Goal: Information Seeking & Learning: Compare options

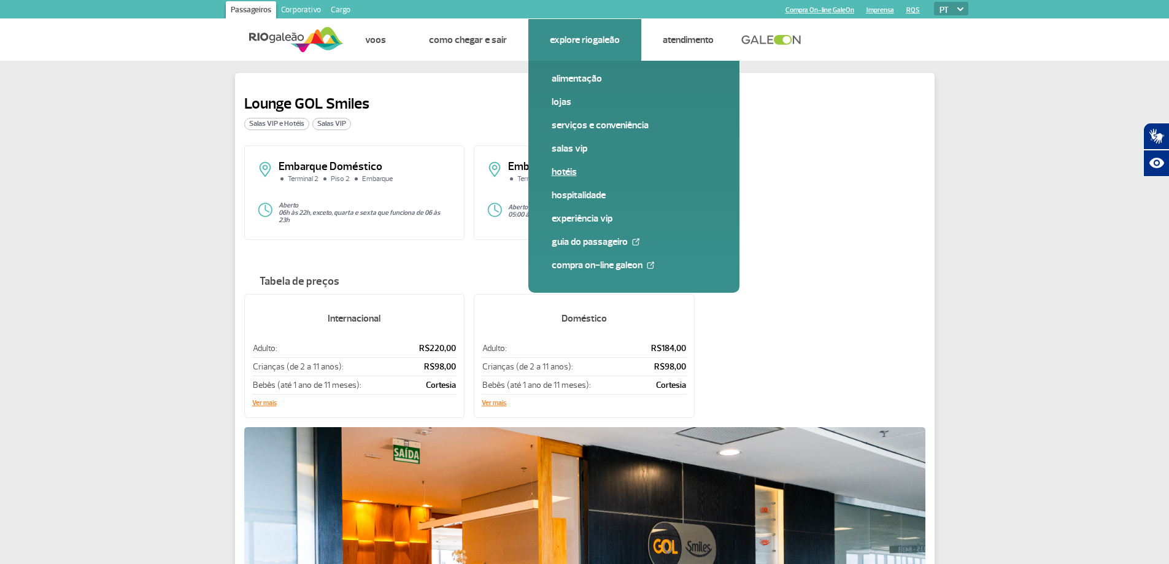
click at [561, 172] on link "Hotéis" at bounding box center [634, 171] width 164 height 13
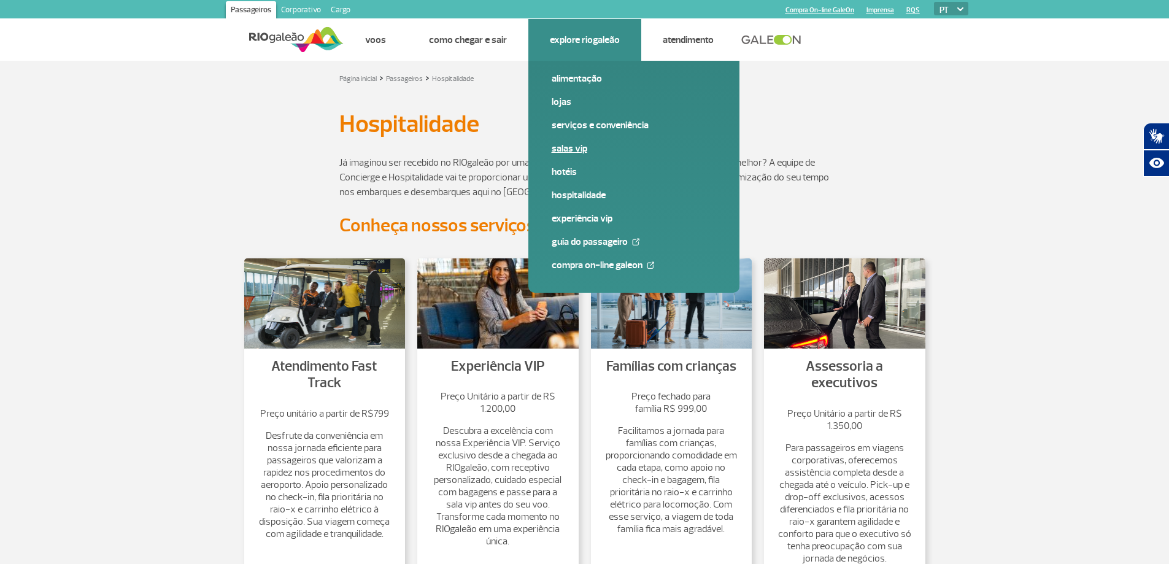
click at [580, 149] on link "Salas VIP" at bounding box center [634, 148] width 164 height 13
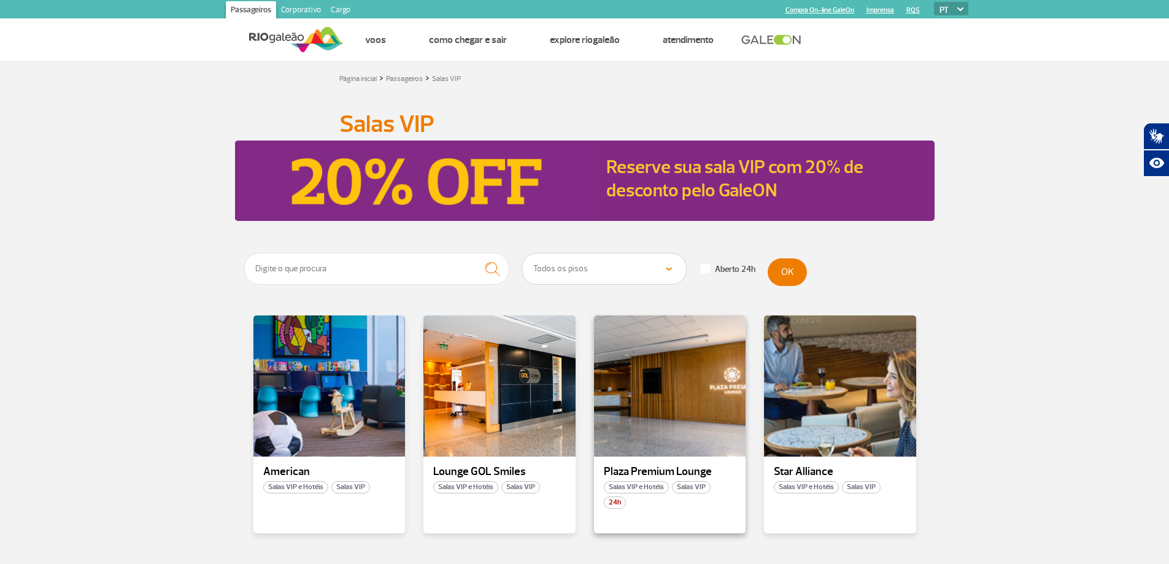
click at [650, 474] on p "Plaza Premium Lounge" at bounding box center [670, 472] width 133 height 12
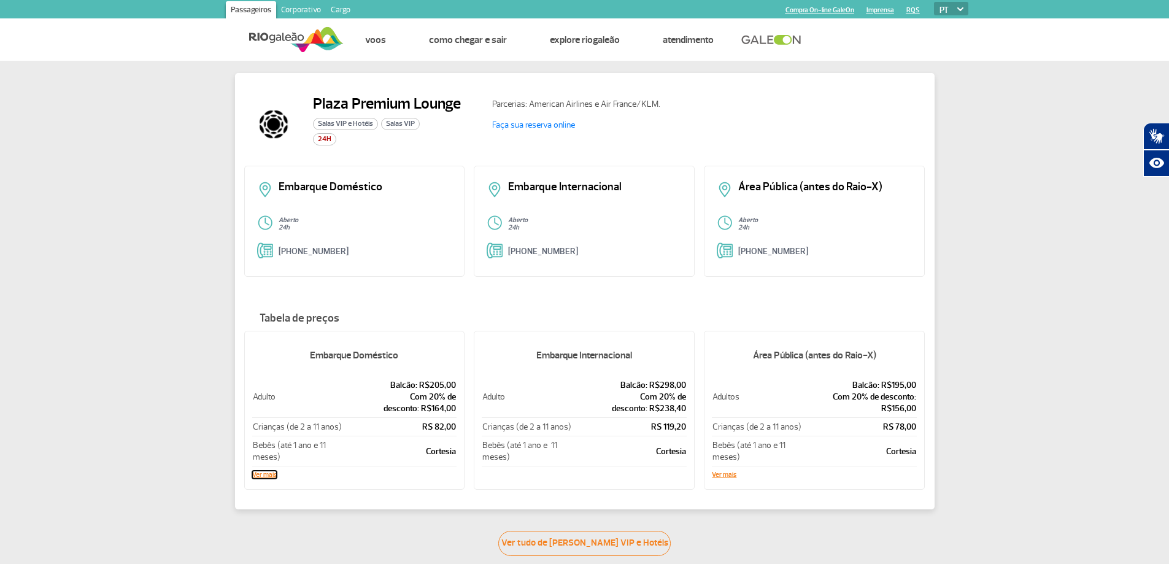
click at [262, 471] on button "Ver mais" at bounding box center [264, 474] width 25 height 7
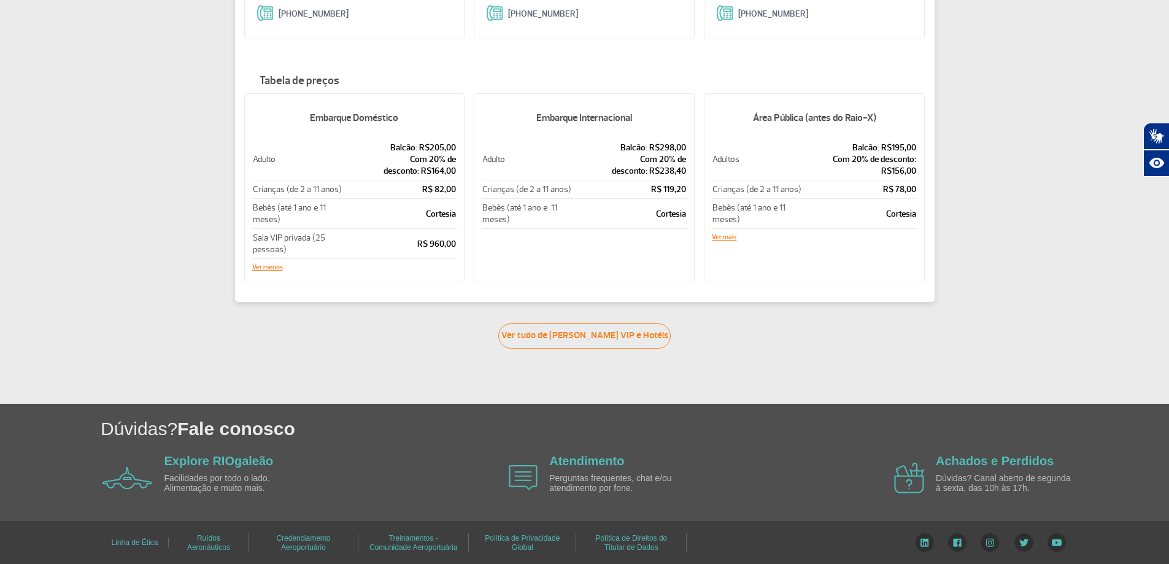
scroll to position [239, 0]
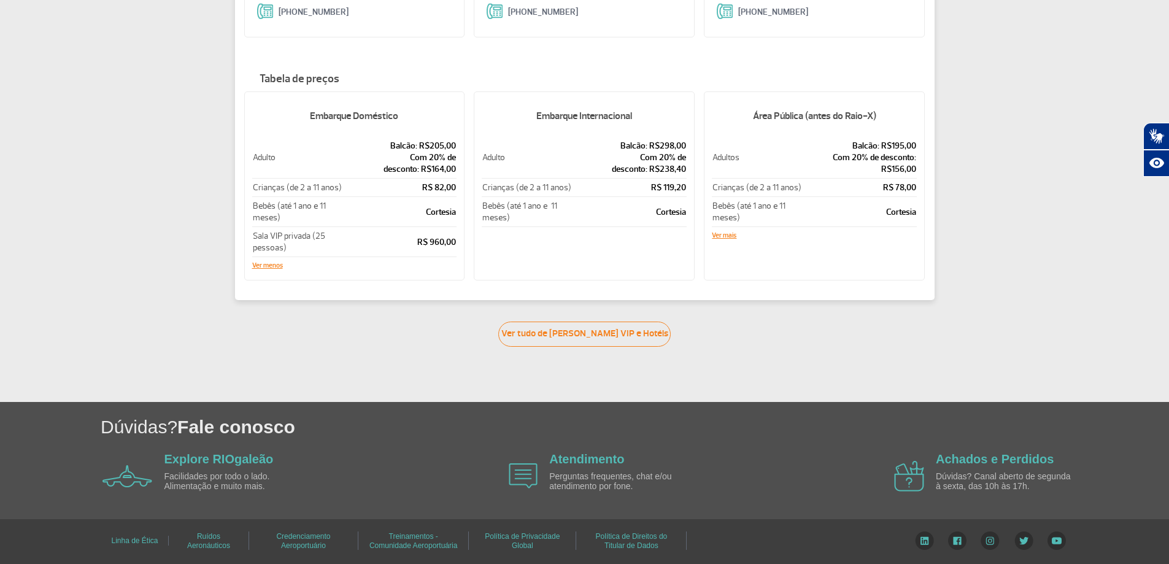
click at [401, 139] on td "Balcão: R$205,00 Com 20% de desconto: R$164,00" at bounding box center [401, 158] width 112 height 42
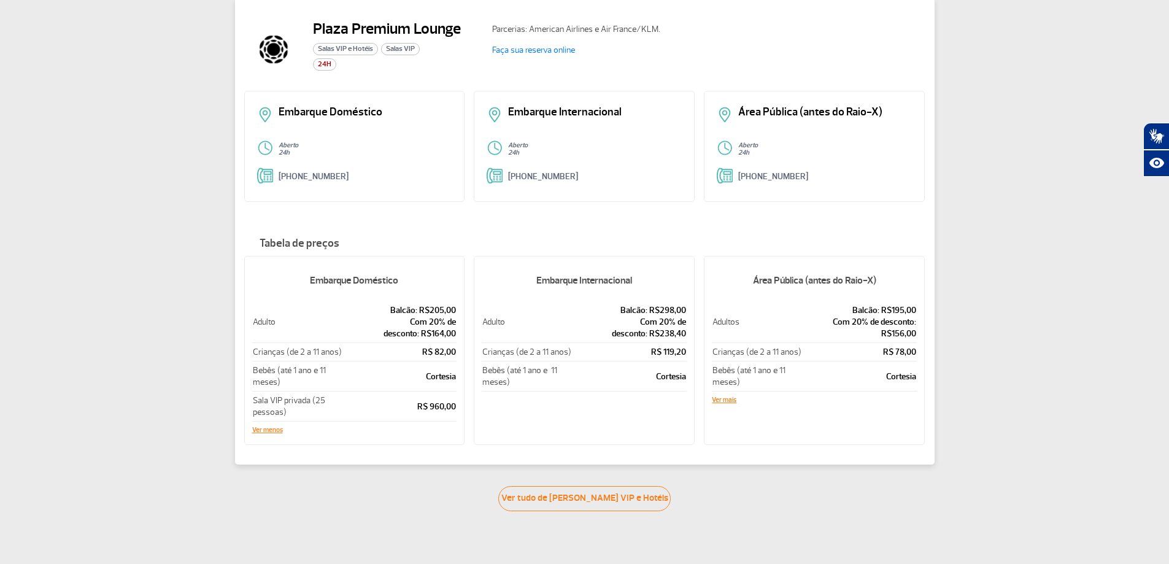
scroll to position [55, 0]
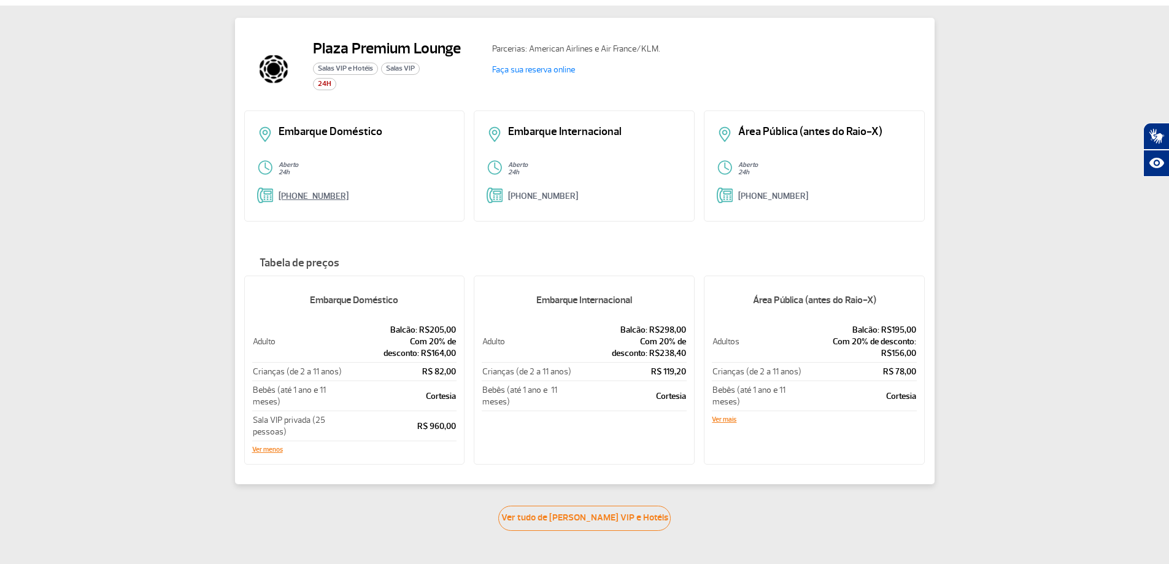
click at [327, 196] on link "+55 (21) 3398-2751" at bounding box center [314, 196] width 70 height 10
click at [548, 68] on link "Faça sua reserva online" at bounding box center [533, 69] width 83 height 10
drag, startPoint x: 525, startPoint y: 521, endPoint x: 601, endPoint y: 464, distance: 94.2
click at [525, 520] on link "Ver tudo de Salas VIP e Hotéis" at bounding box center [584, 518] width 172 height 25
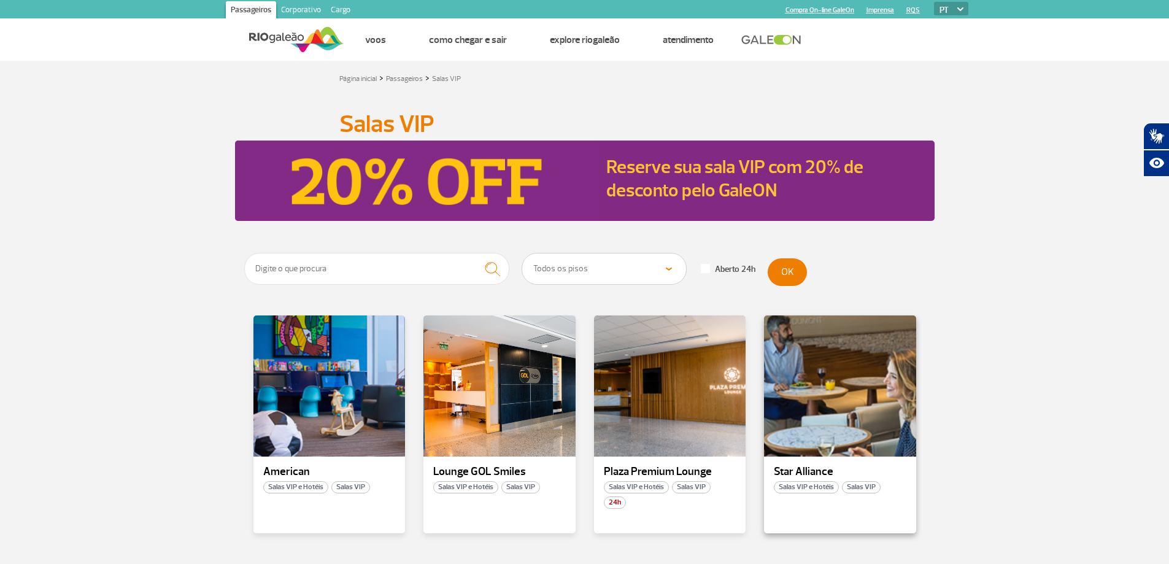
click at [782, 468] on p "Star Alliance" at bounding box center [840, 472] width 133 height 12
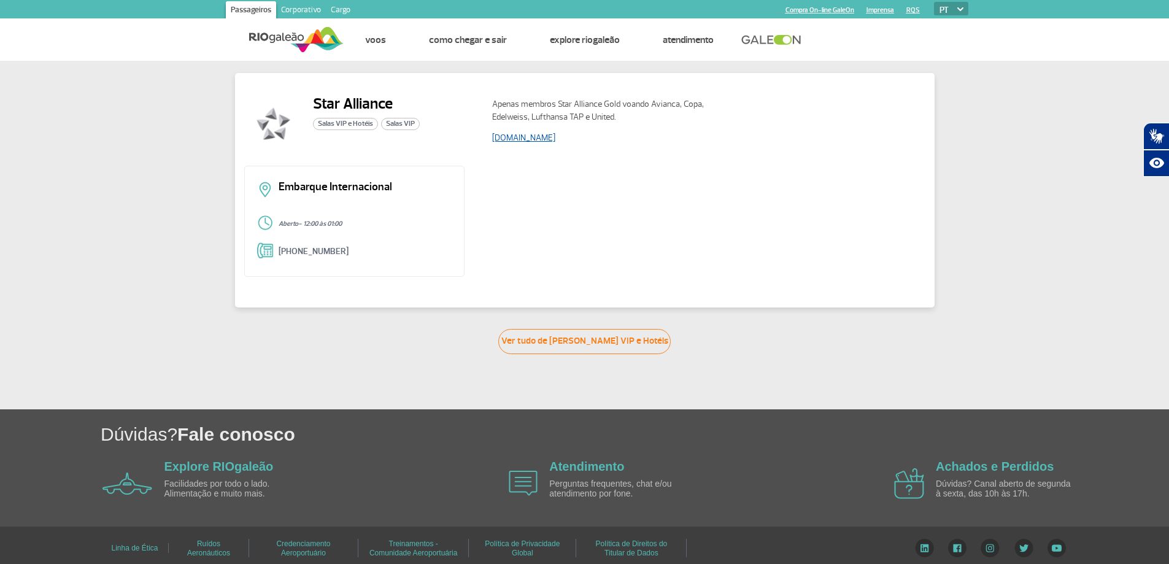
click at [526, 138] on link "www.staralliance.com" at bounding box center [523, 138] width 63 height 10
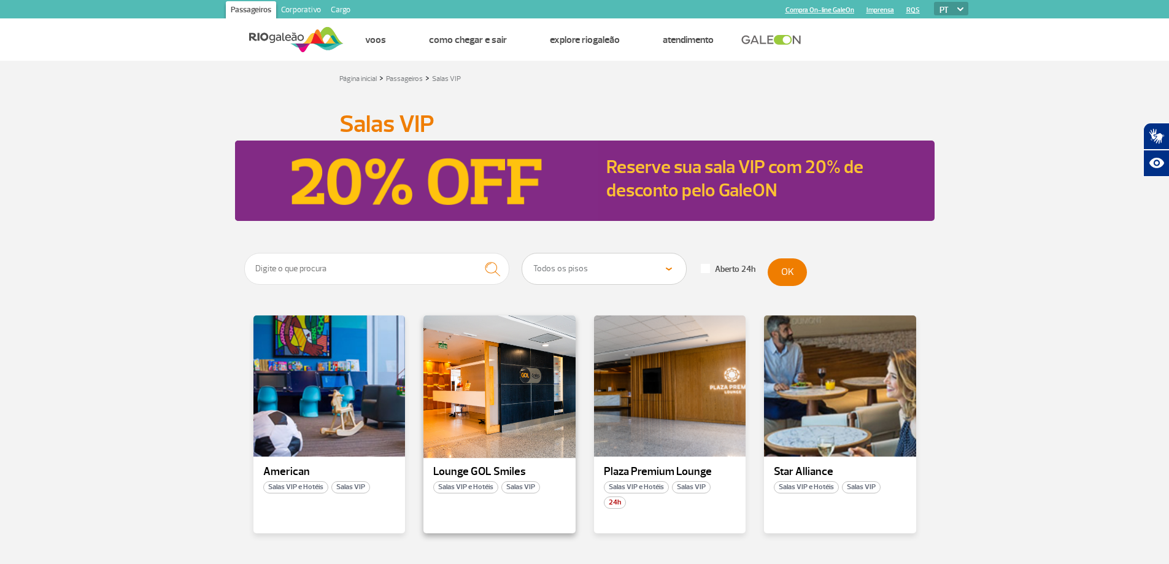
click at [514, 444] on div at bounding box center [499, 386] width 155 height 144
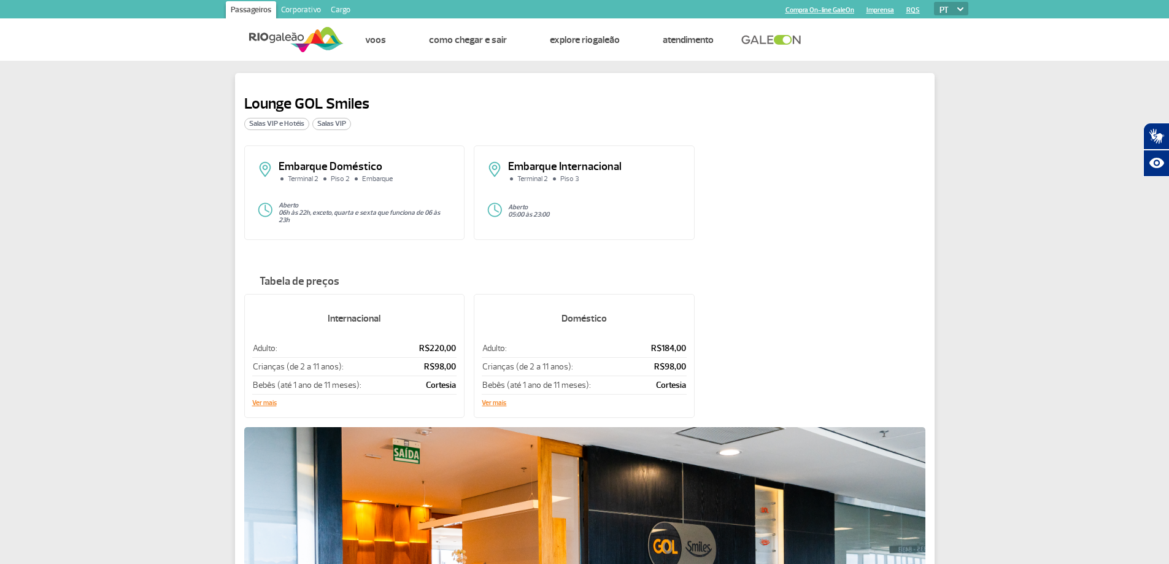
click at [374, 180] on li "Embarque" at bounding box center [374, 178] width 43 height 7
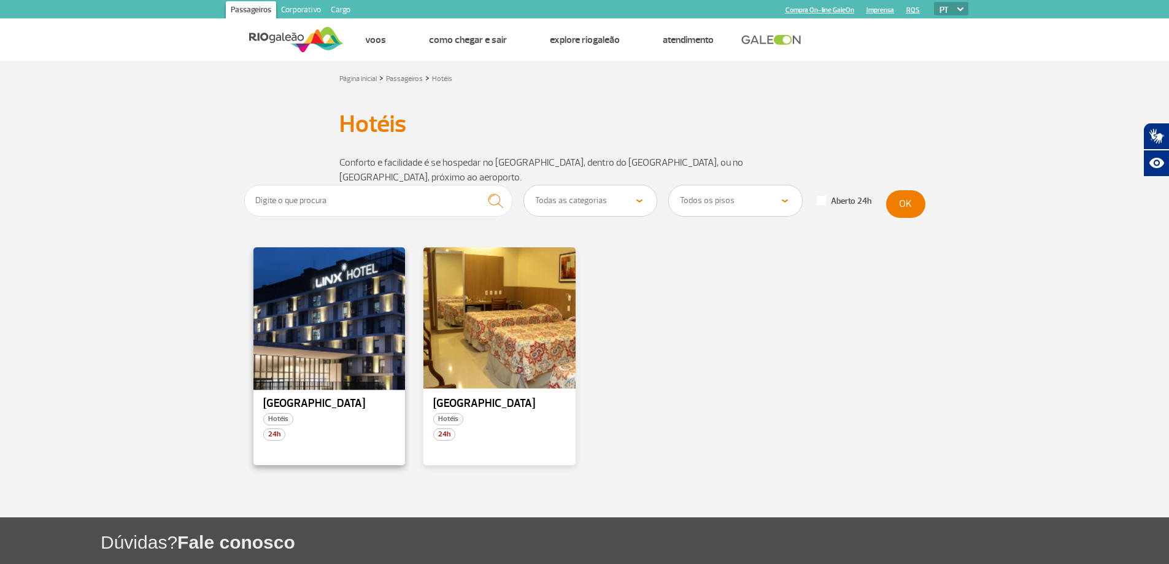
click at [326, 266] on div at bounding box center [329, 318] width 155 height 144
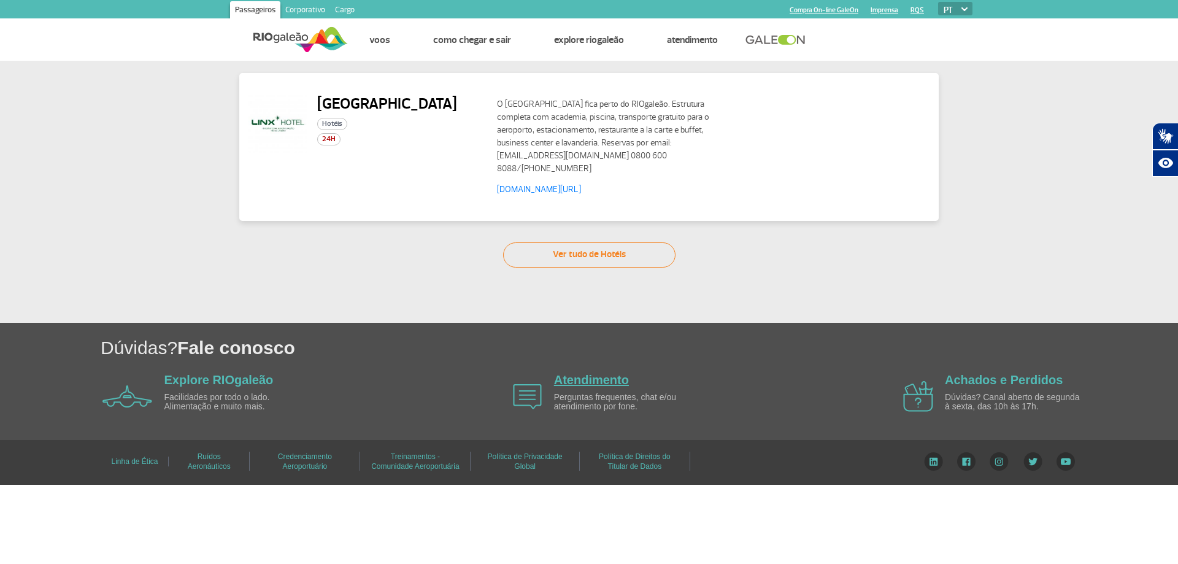
click at [576, 378] on link "Atendimento" at bounding box center [591, 379] width 75 height 13
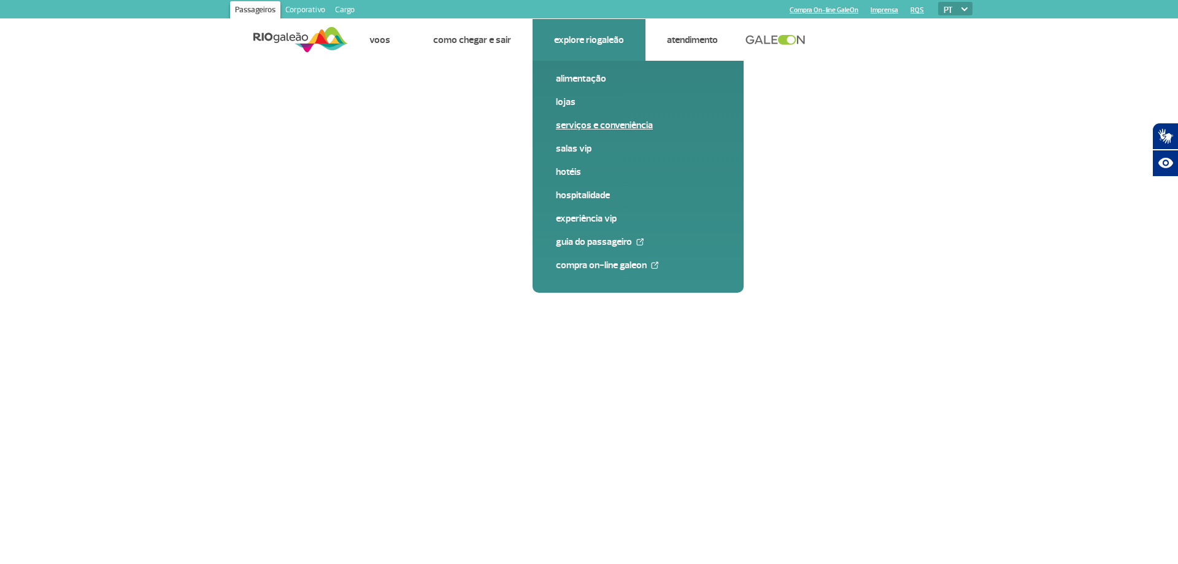
click at [589, 125] on link "Serviços e Conveniência" at bounding box center [638, 124] width 164 height 13
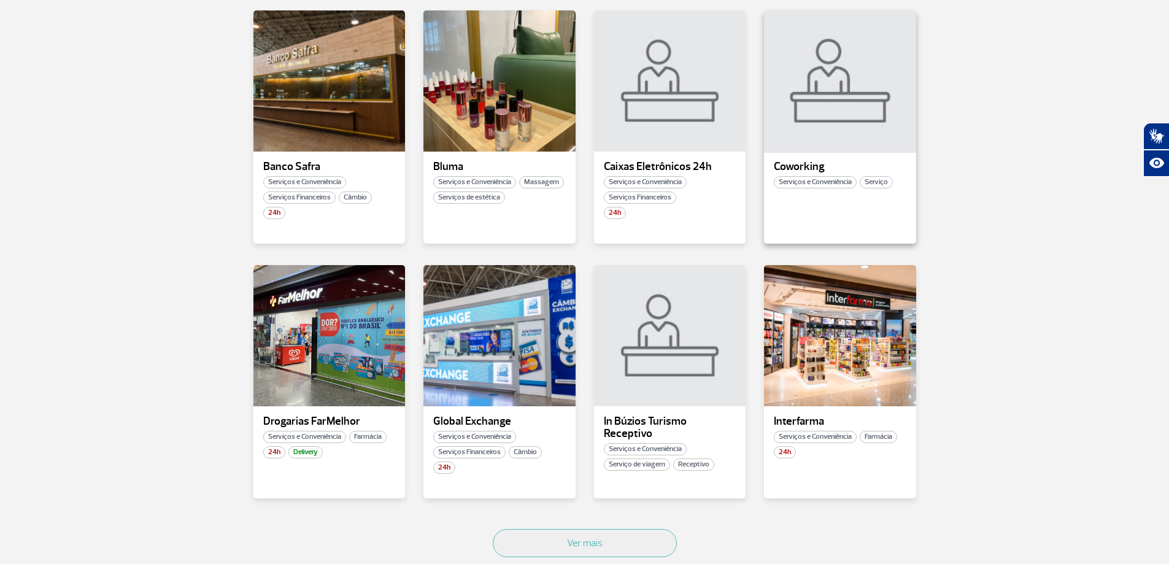
scroll to position [613, 0]
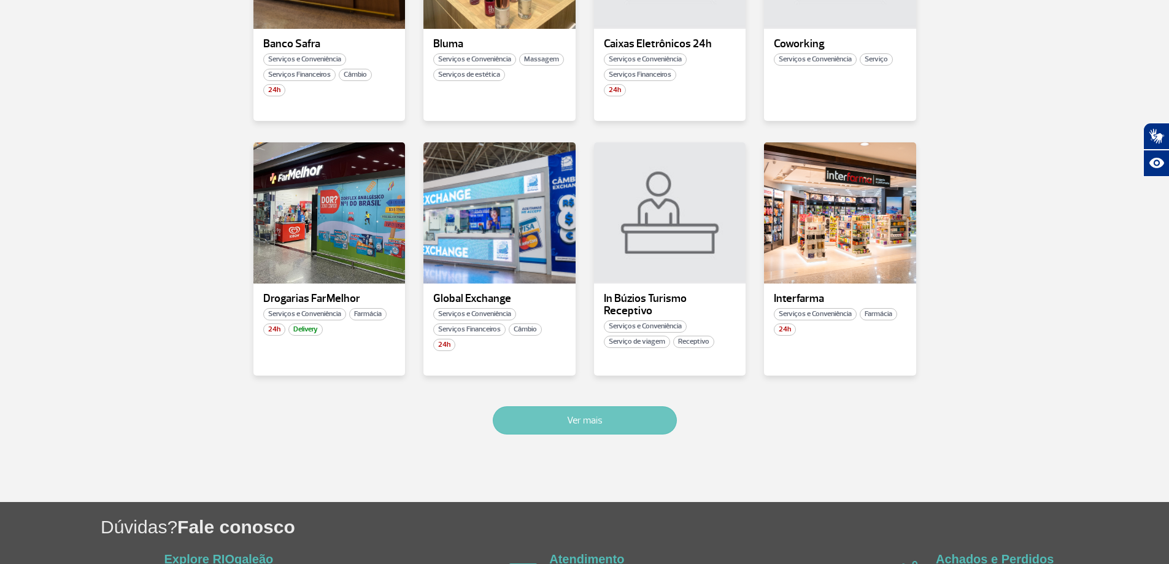
click at [552, 426] on button "Ver mais" at bounding box center [585, 420] width 184 height 28
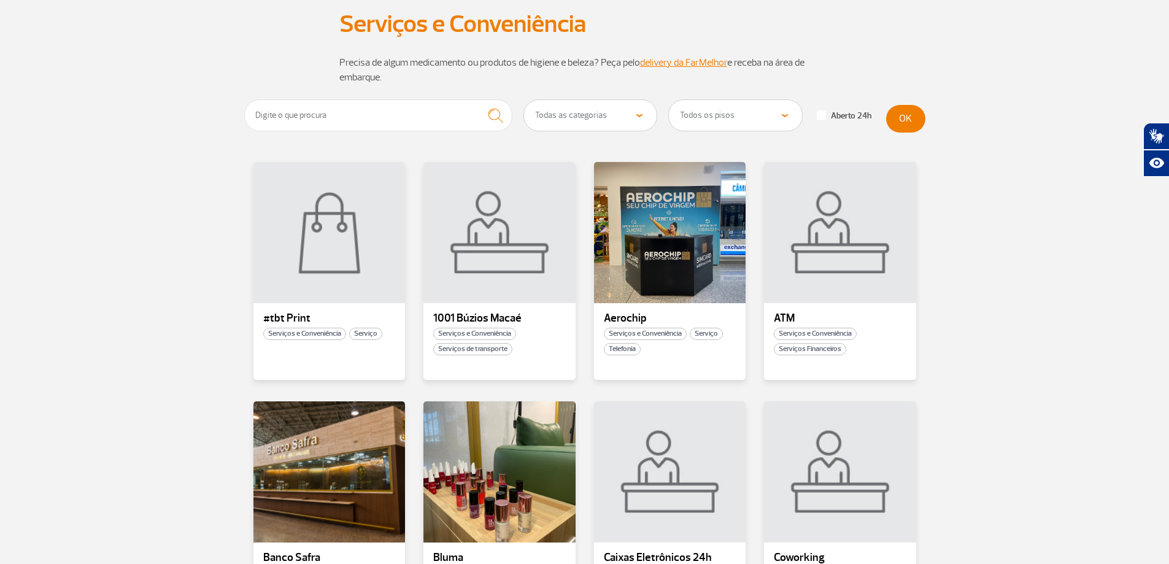
scroll to position [0, 0]
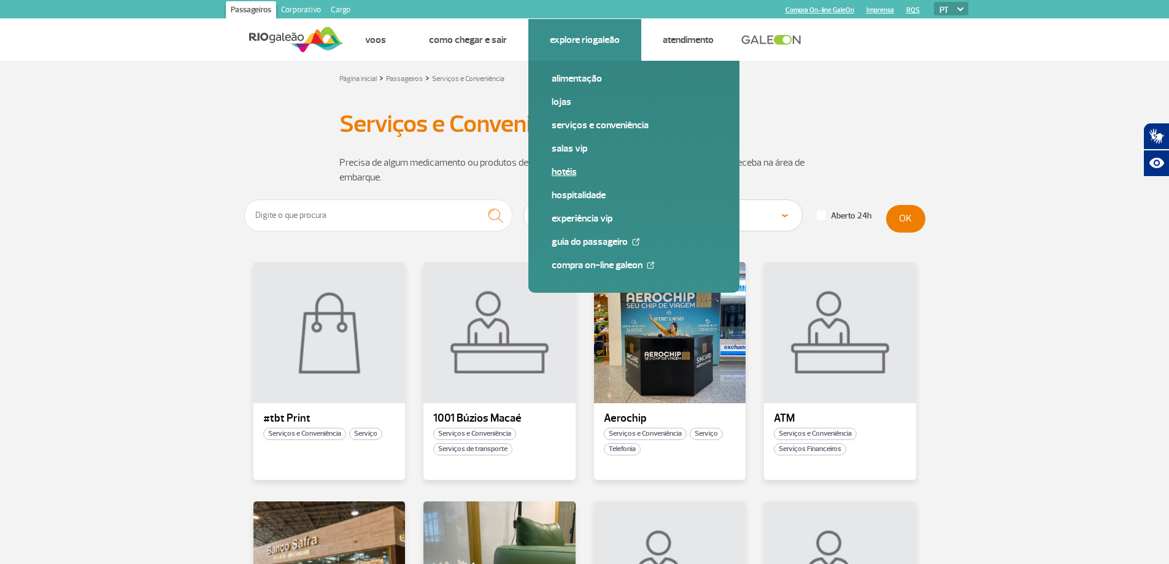
click at [558, 178] on link "Hotéis" at bounding box center [634, 171] width 164 height 13
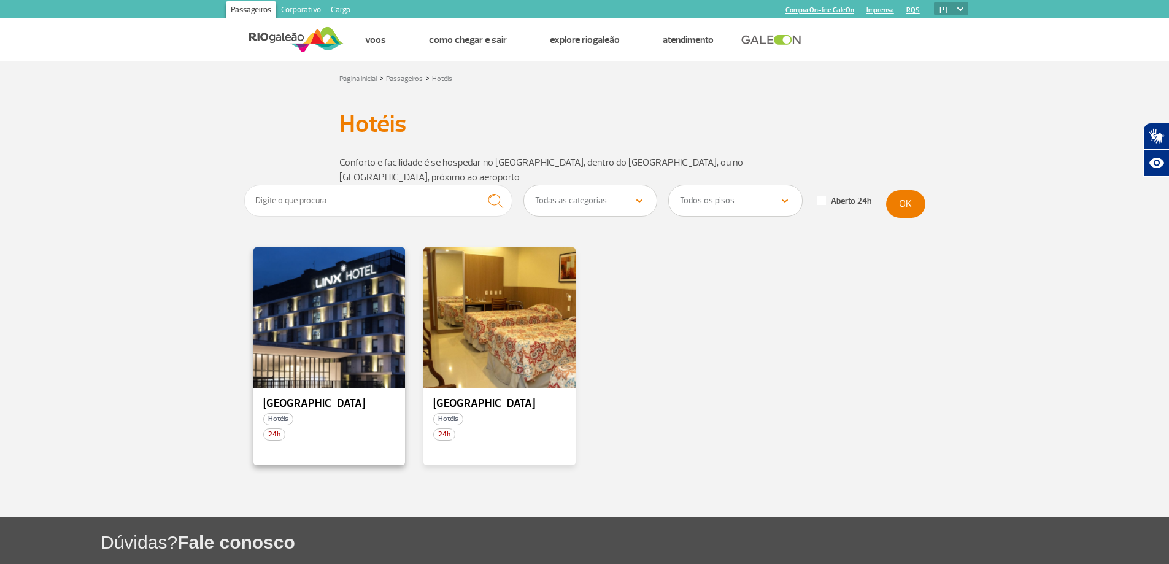
click at [311, 379] on div "Linx Hotel Hotéis 24h" at bounding box center [329, 356] width 152 height 218
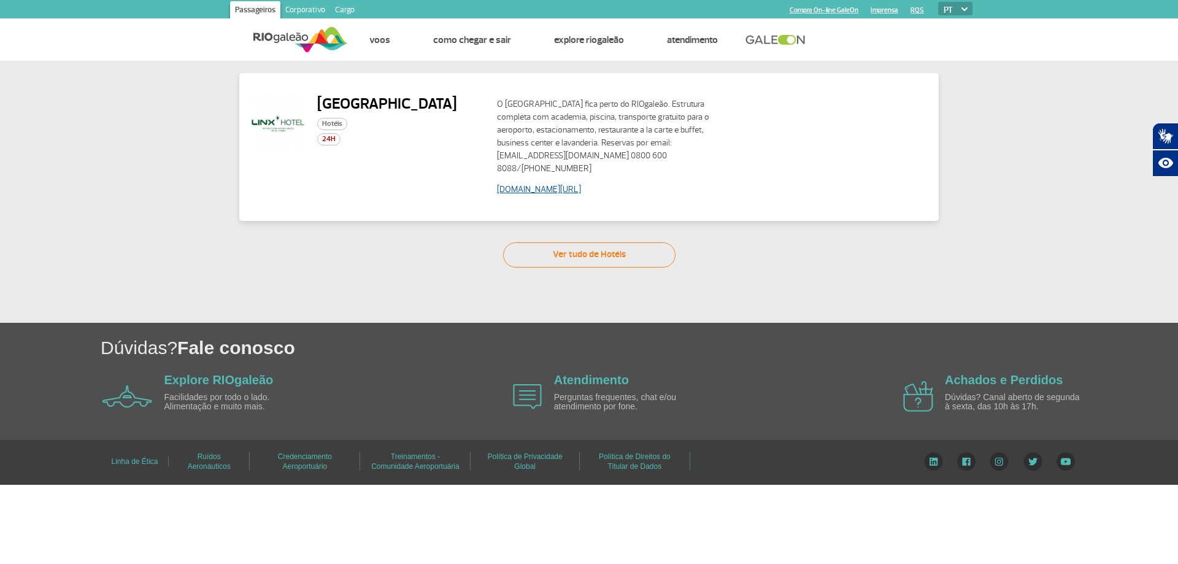
click at [556, 186] on link "www.linxhotels.com.br/linx-galeao" at bounding box center [539, 189] width 84 height 10
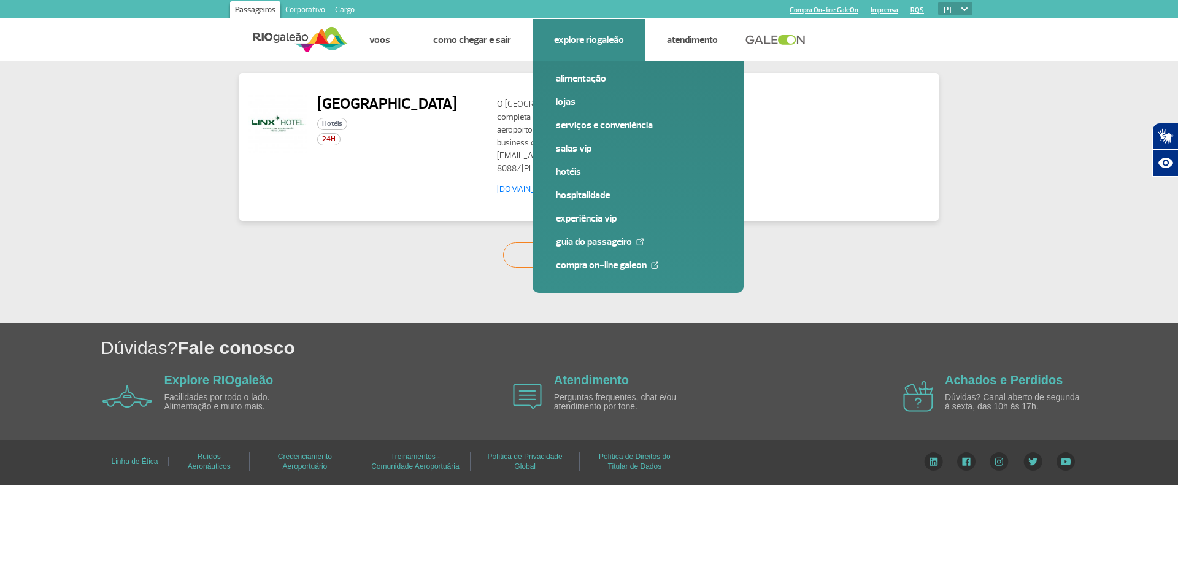
click at [574, 170] on link "Hotéis" at bounding box center [638, 171] width 164 height 13
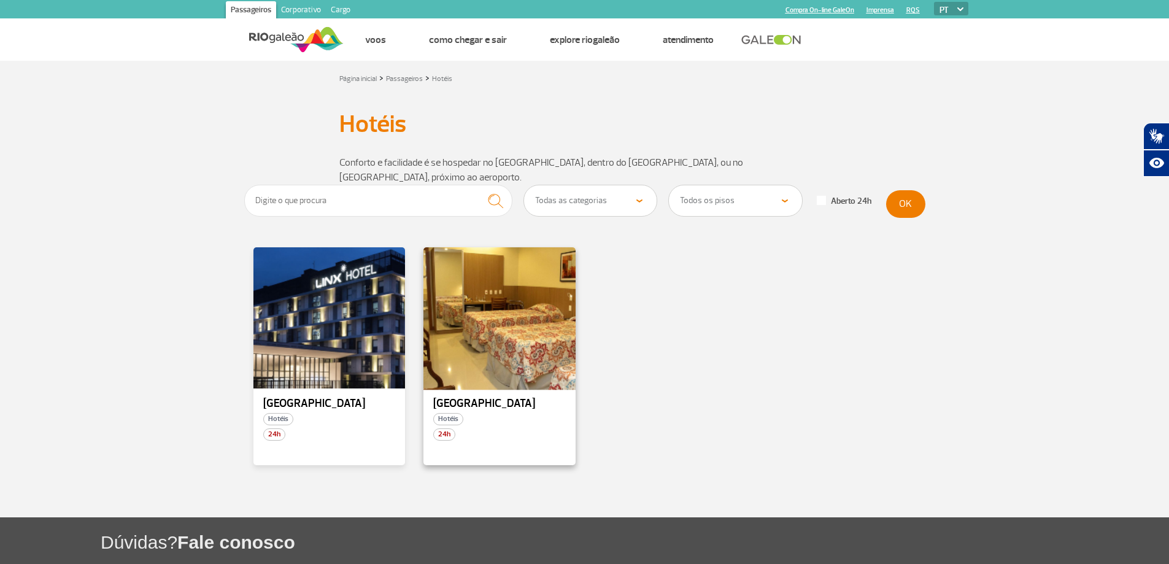
click at [480, 330] on div at bounding box center [499, 318] width 155 height 144
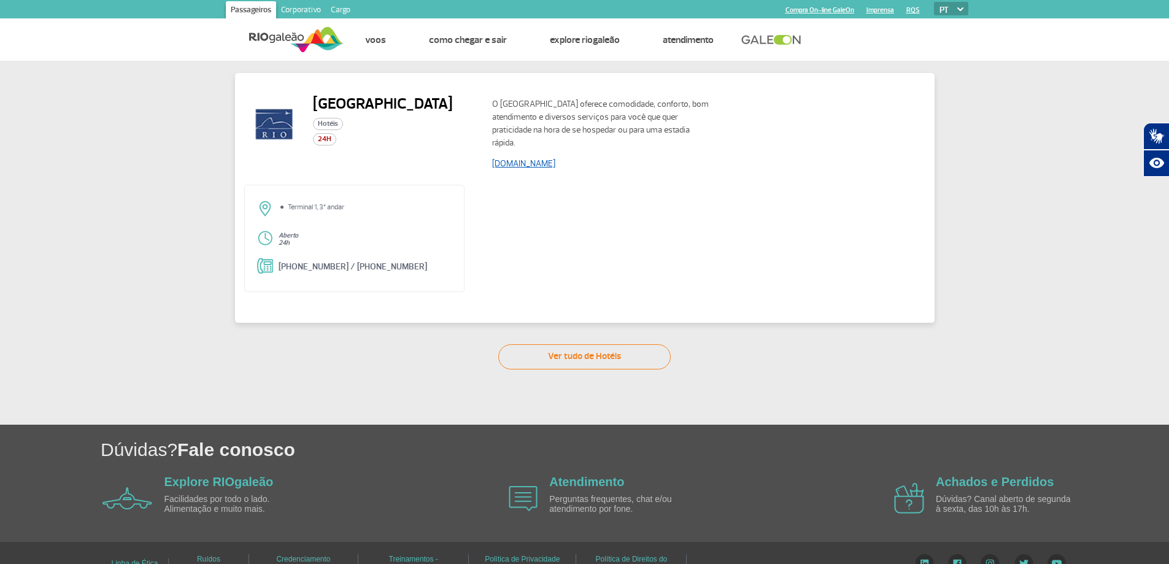
click at [544, 166] on link "[DOMAIN_NAME]" at bounding box center [523, 163] width 63 height 10
